Goal: Find contact information: Find contact information

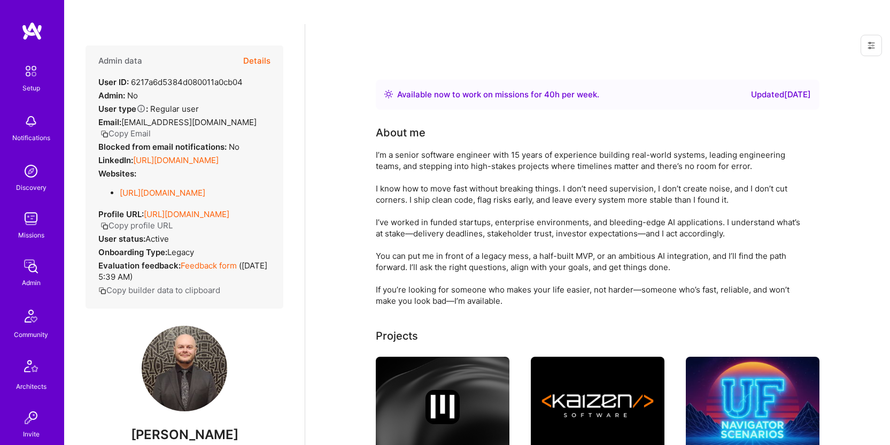
click at [151, 128] on button "Copy Email" at bounding box center [125, 133] width 50 height 11
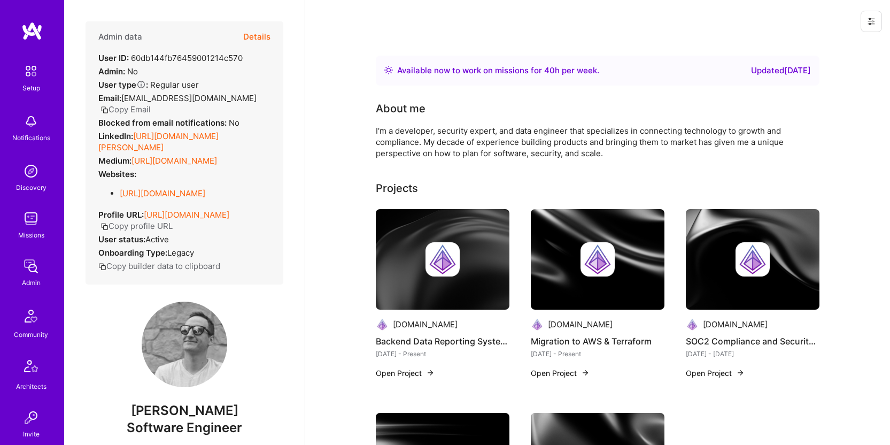
click at [141, 112] on button "Copy Email" at bounding box center [125, 109] width 50 height 11
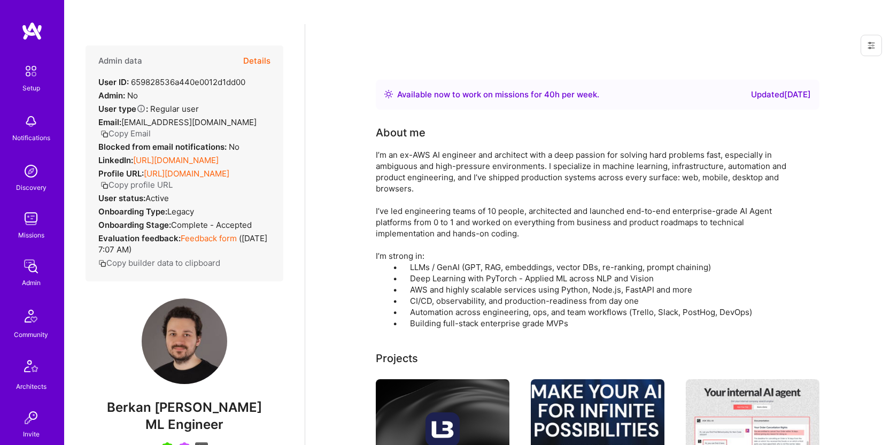
click at [143, 128] on button "Copy Email" at bounding box center [125, 133] width 50 height 11
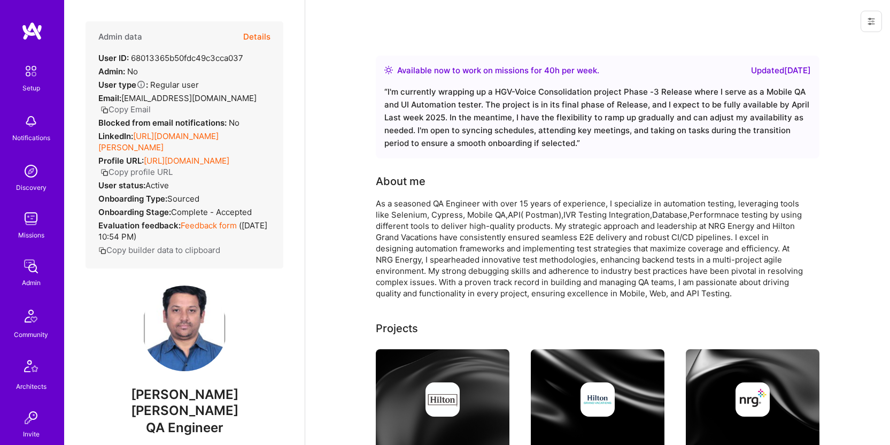
click at [141, 107] on button "Copy Email" at bounding box center [125, 109] width 50 height 11
